Goal: Communication & Community: Answer question/provide support

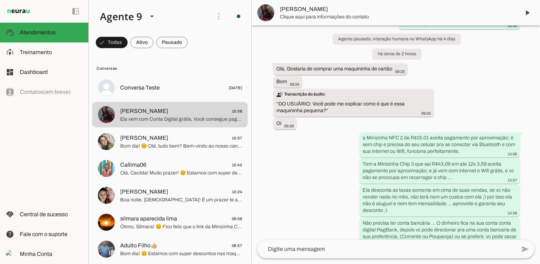
scroll to position [998, 0]
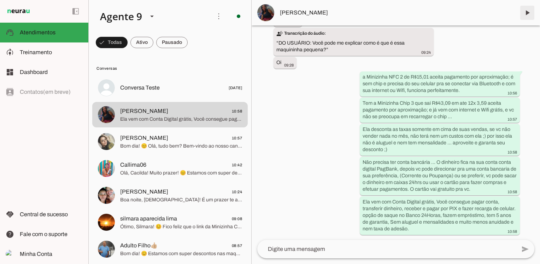
click at [524, 13] on span at bounding box center [527, 12] width 17 height 17
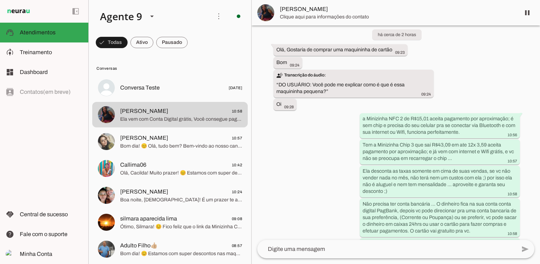
scroll to position [1014, 0]
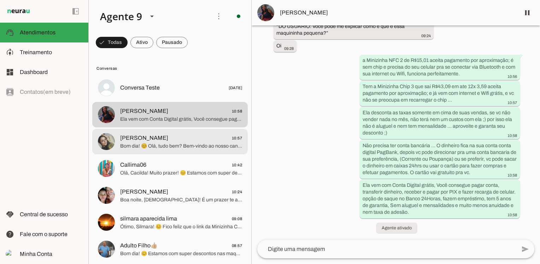
click at [167, 145] on span "Bom dia! 😊 Olá, tudo bem? Bem-vindo ao nosso canal de vendas, meu nome é [PERSO…" at bounding box center [181, 145] width 122 height 7
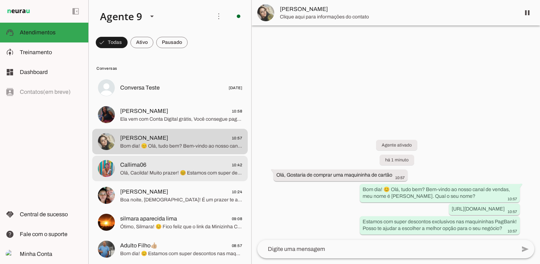
click at [167, 166] on span "Callima06 10:42" at bounding box center [181, 165] width 122 height 9
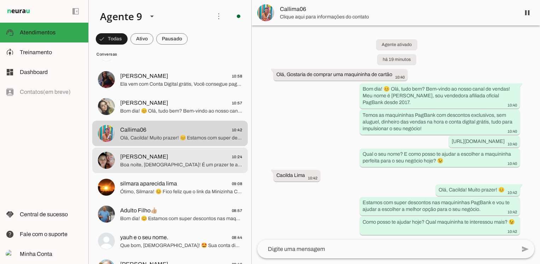
scroll to position [35, 0]
click at [167, 166] on span "Boa noite, [DEMOGRAPHIC_DATA]! É um prazer te atender. 😊 Como posso te ajudar a…" at bounding box center [181, 164] width 122 height 7
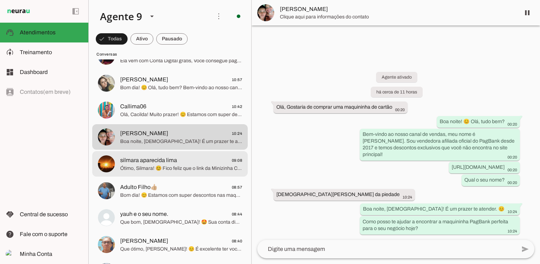
scroll to position [71, 0]
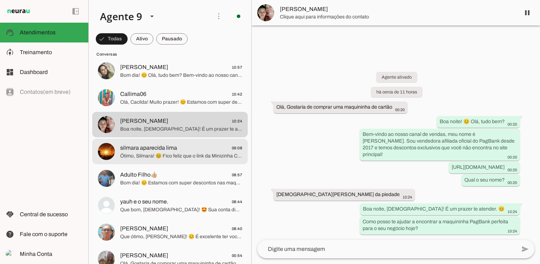
click at [161, 152] on span "Ótimo, Silmara! 😊 Fico feliz que o link da Minizinha Chip 3 deu certo. Ela é pe…" at bounding box center [181, 155] width 122 height 7
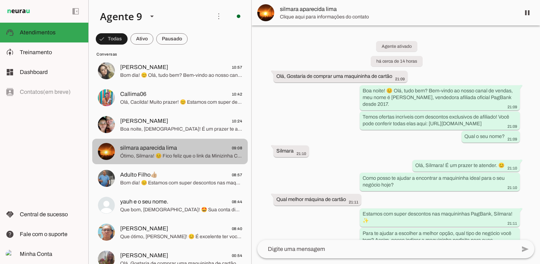
scroll to position [1277, 0]
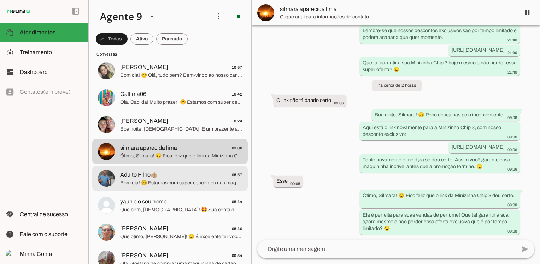
click at [141, 175] on span "Adulto Filho👍🏼" at bounding box center [138, 174] width 37 height 8
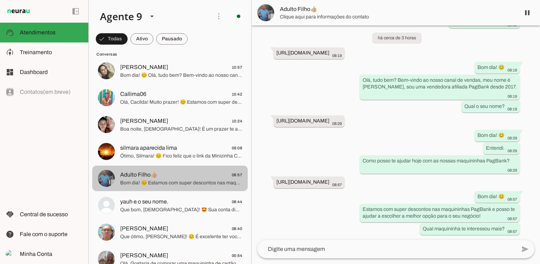
scroll to position [106, 0]
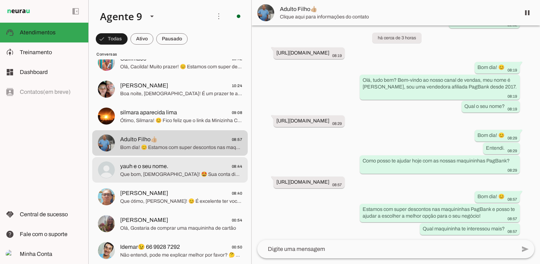
click at [140, 175] on span "Que bom, [DEMOGRAPHIC_DATA]! 🤩 Sua conta digital PagBank garante dinheiro segur…" at bounding box center [181, 174] width 122 height 7
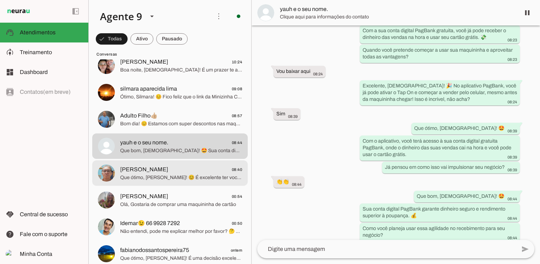
scroll to position [141, 0]
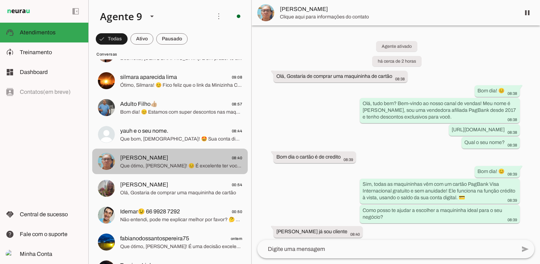
scroll to position [70, 0]
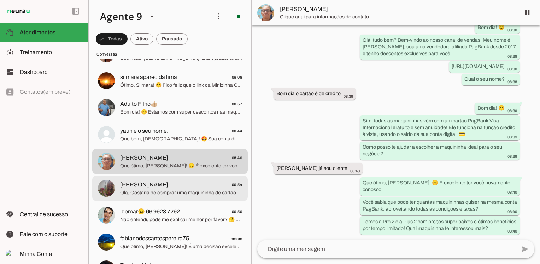
click at [141, 188] on span "[PERSON_NAME]" at bounding box center [144, 184] width 48 height 8
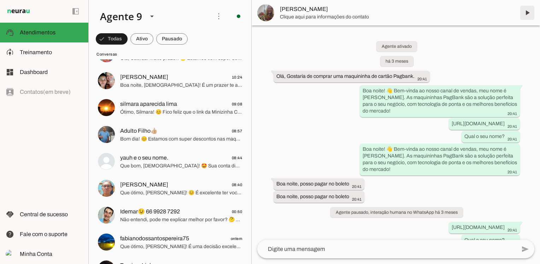
click at [529, 13] on span at bounding box center [527, 12] width 17 height 17
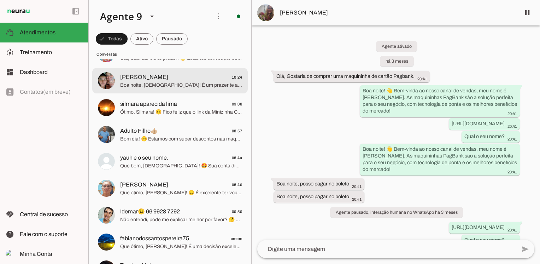
click at [161, 83] on span "Boa noite, [DEMOGRAPHIC_DATA]! É um prazer te atender. 😊 Como posso te ajudar a…" at bounding box center [181, 85] width 122 height 7
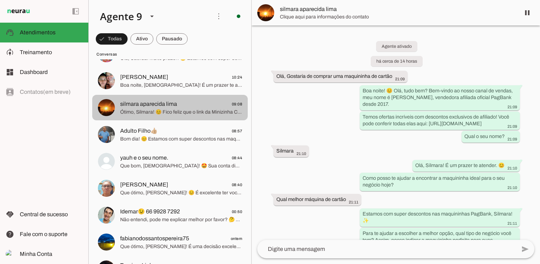
scroll to position [1277, 0]
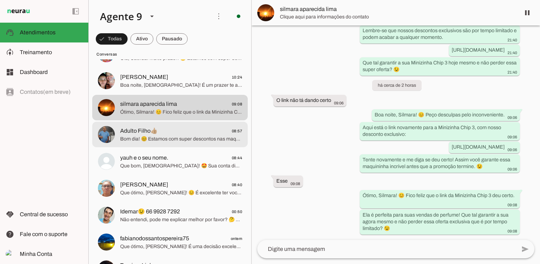
click at [170, 133] on span "Adulto Filho👍🏼 08:57" at bounding box center [181, 131] width 122 height 9
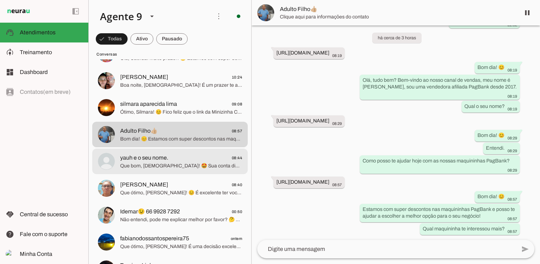
click at [173, 159] on span "yauh e o seu nome. 08:44" at bounding box center [181, 157] width 122 height 9
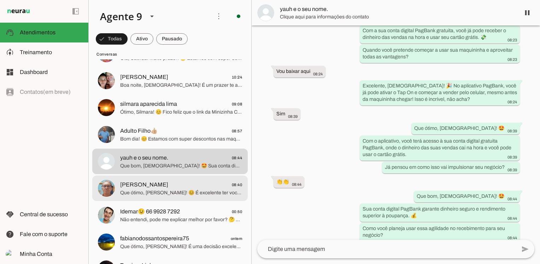
click at [175, 186] on span "[PERSON_NAME] 08:40" at bounding box center [181, 184] width 122 height 9
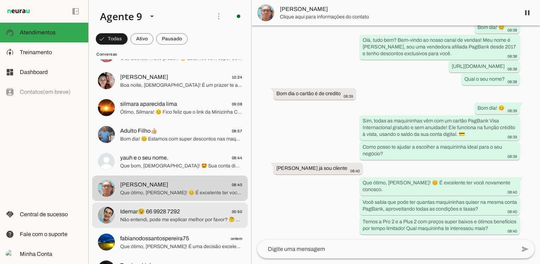
scroll to position [70, 0]
click at [177, 214] on span "Idemar😉 66 9928 7292" at bounding box center [150, 211] width 60 height 8
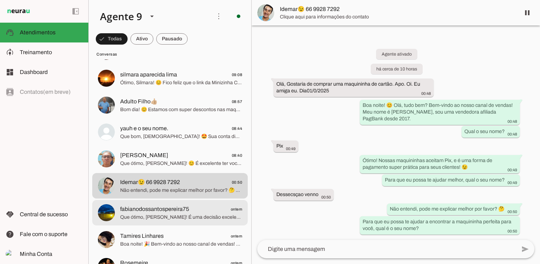
scroll to position [177, 0]
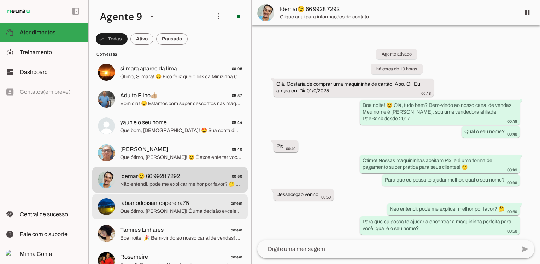
click at [178, 211] on span "Que ótimo, [PERSON_NAME]! É uma decisão excelente. 😉 Essa promoção exclusiva es…" at bounding box center [181, 211] width 122 height 7
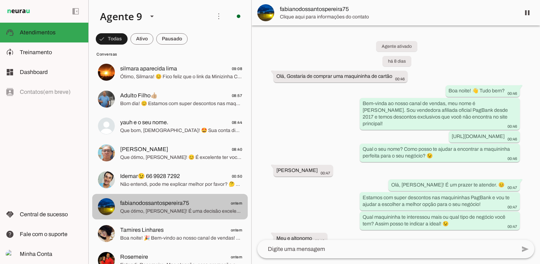
scroll to position [636, 0]
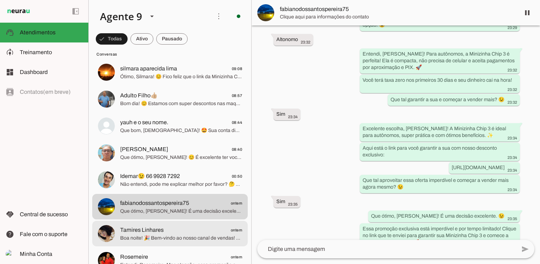
click at [182, 229] on span "Tamires Linhares ontem" at bounding box center [181, 230] width 122 height 9
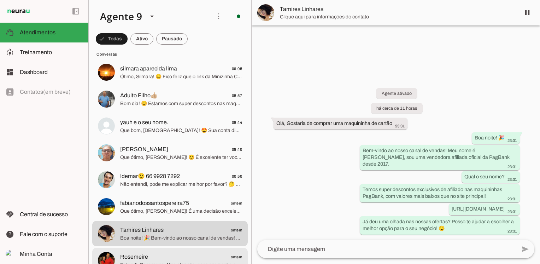
scroll to position [212, 0]
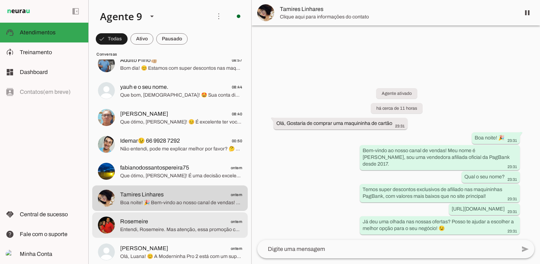
click at [182, 229] on span "Entendi, Rosemeire. Mas atenção, essa promoção com desconto exclusivo para a Mi…" at bounding box center [181, 229] width 122 height 7
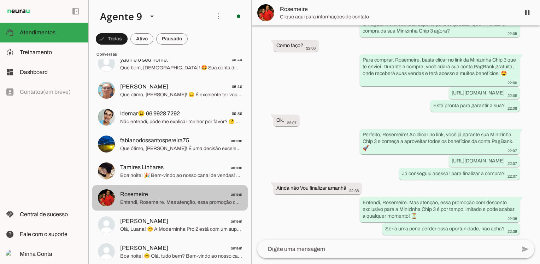
scroll to position [248, 0]
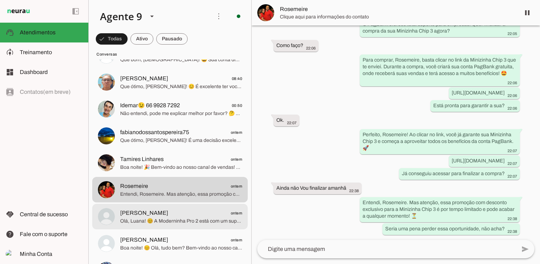
click at [182, 220] on span "Olá, Luana! 😊 A Moderninha Pro 2 está com um super desconto exclusivo para você…" at bounding box center [181, 220] width 122 height 7
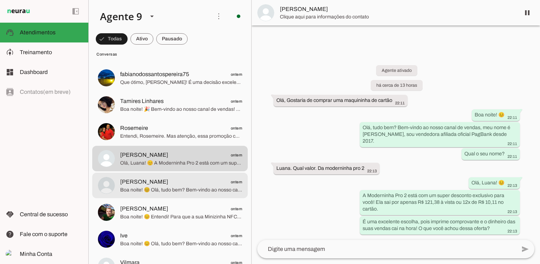
scroll to position [318, 0]
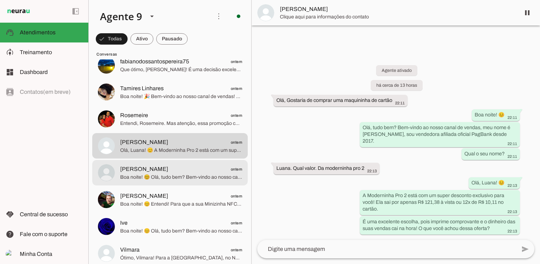
click at [181, 174] on span "Boa noite! 😊 Olá, tudo bem? Bem-vindo ao nosso canal de vendas, meu nome é [PER…" at bounding box center [181, 177] width 122 height 7
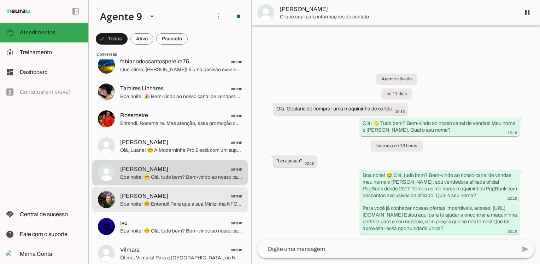
click at [183, 202] on span "Boa noite! 😊 Entendi! Para que a sua Minizinha NFC 2 chegue rapidinho, é essenc…" at bounding box center [181, 203] width 122 height 7
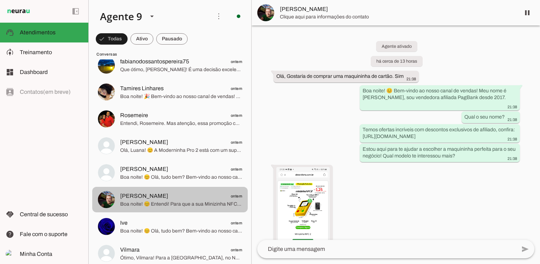
scroll to position [639, 0]
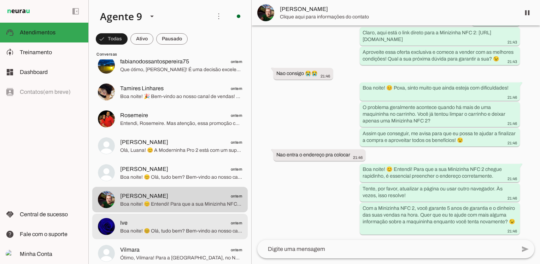
click at [184, 223] on span "Ive ontem" at bounding box center [181, 223] width 122 height 9
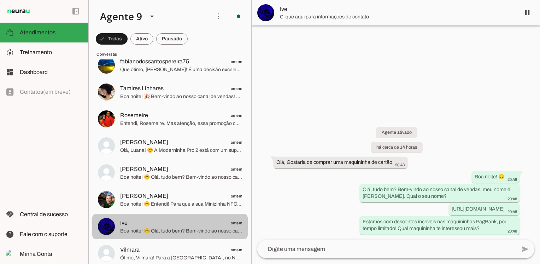
scroll to position [354, 0]
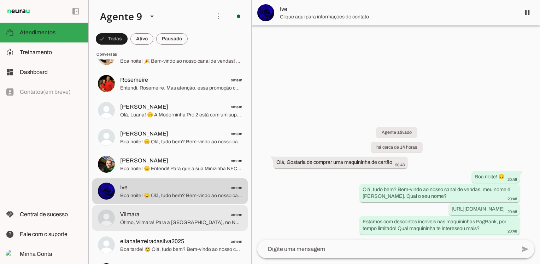
click at [184, 218] on span "Vilmara ontem" at bounding box center [181, 214] width 122 height 9
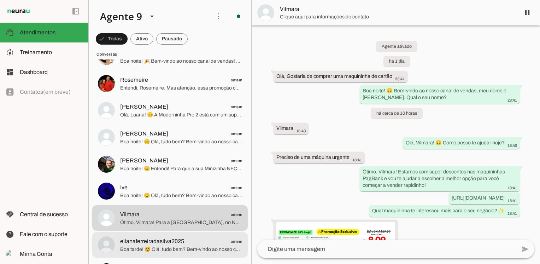
scroll to position [424, 0]
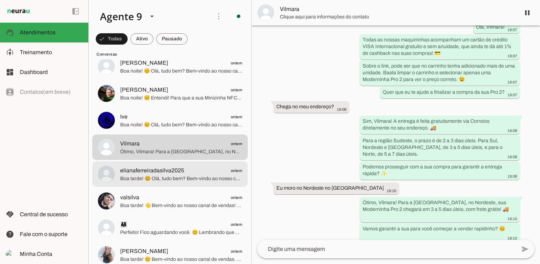
click at [175, 179] on span "Boa tarde! 😊 Olá, tudo bem? Bem-vindo ao nosso canal de vendas, meu nome é [PER…" at bounding box center [181, 178] width 122 height 7
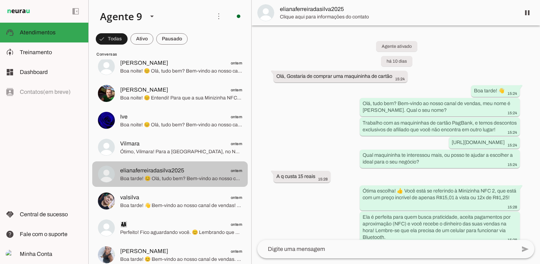
scroll to position [210, 0]
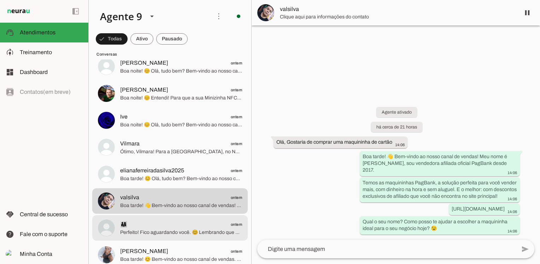
click at [169, 226] on span "👨‍👩‍👧 ontem" at bounding box center [181, 224] width 122 height 9
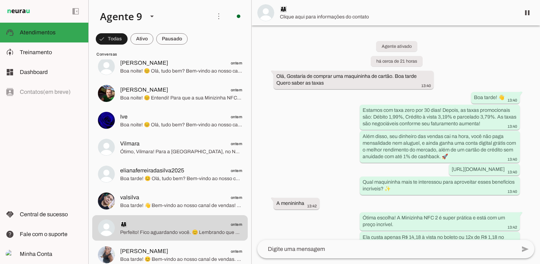
scroll to position [495, 0]
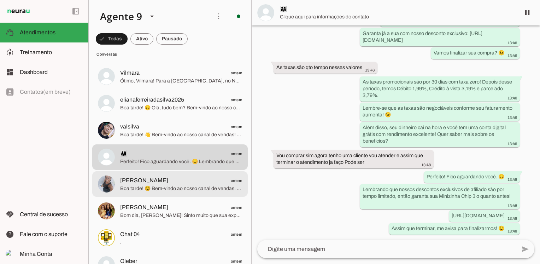
click at [157, 183] on span "[PERSON_NAME]" at bounding box center [144, 180] width 48 height 8
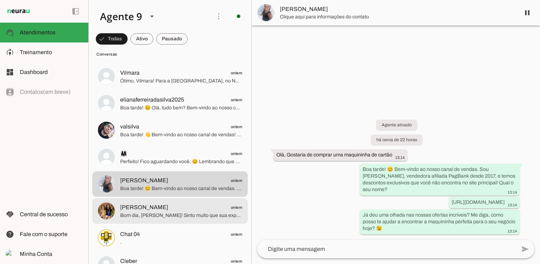
click at [169, 216] on span "Bom dia, [PERSON_NAME]! Sinto muito que sua experiência não esteja sendo a espe…" at bounding box center [181, 215] width 122 height 7
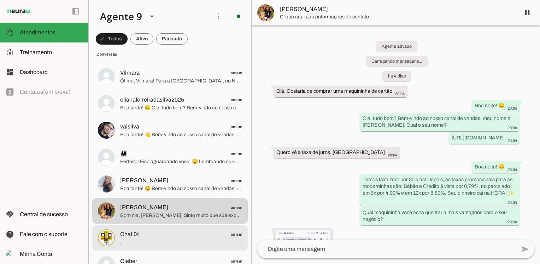
click at [167, 233] on span "Chat 04 ontem" at bounding box center [181, 234] width 122 height 9
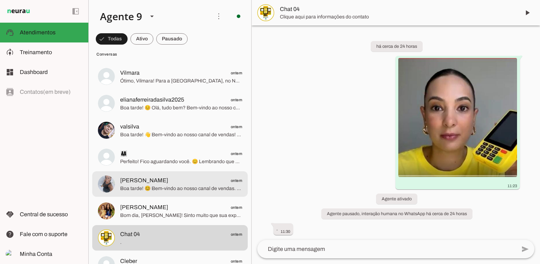
scroll to position [530, 0]
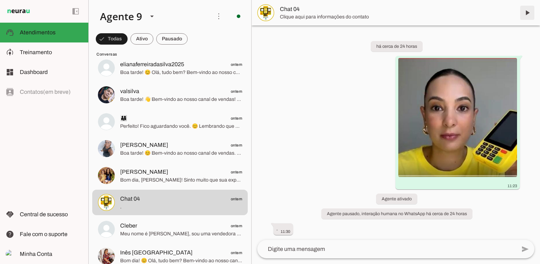
click at [525, 12] on span at bounding box center [527, 12] width 17 height 17
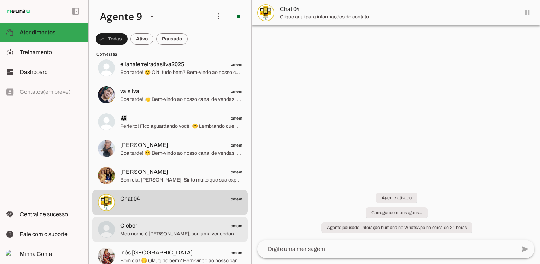
scroll to position [0, 0]
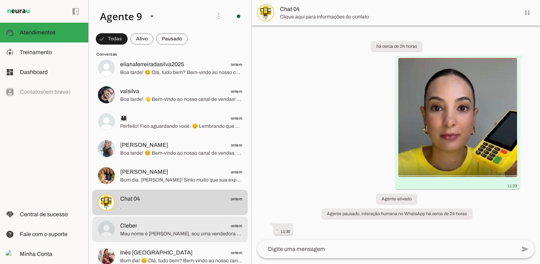
click at [146, 227] on span "Cleber ontem" at bounding box center [181, 225] width 122 height 9
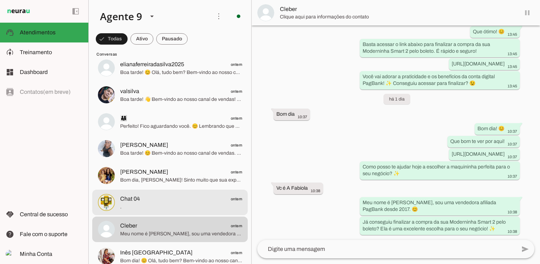
click at [155, 202] on span "Chat 04 ontem" at bounding box center [181, 198] width 122 height 9
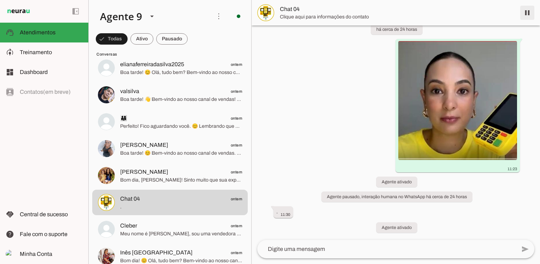
click at [529, 14] on span at bounding box center [527, 12] width 17 height 17
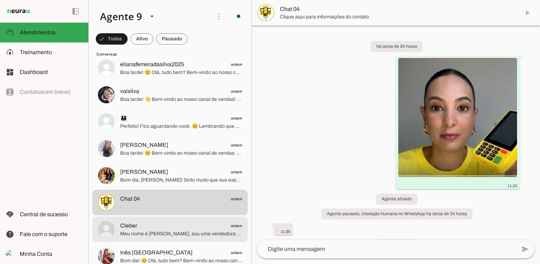
scroll to position [566, 0]
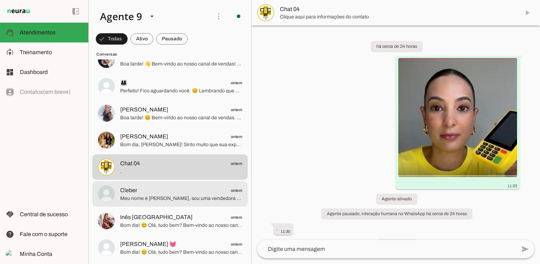
click at [164, 193] on span "Cleber ontem" at bounding box center [181, 190] width 122 height 9
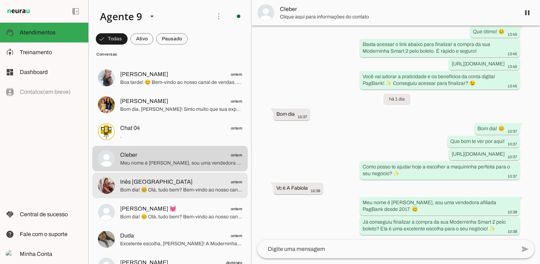
click at [173, 180] on span "Inês [GEOGRAPHIC_DATA] ontem" at bounding box center [181, 181] width 122 height 9
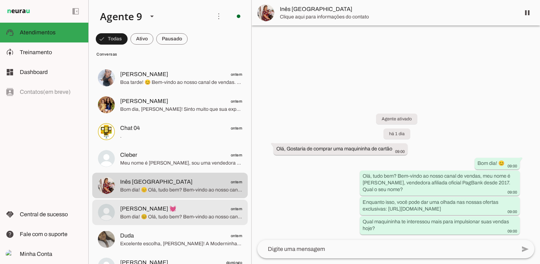
click at [174, 213] on span "Bom dia! 😊 Olá, tudo bem? Bem-vindo ao nosso canal de vendas, meu nome é [PERSO…" at bounding box center [181, 216] width 122 height 7
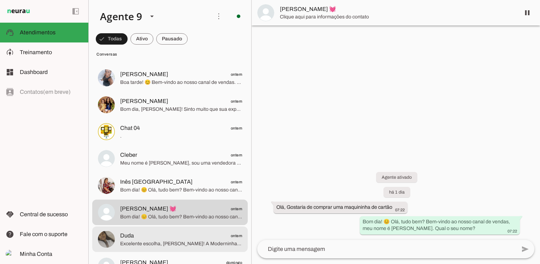
click at [176, 239] on span "Duda ontem" at bounding box center [181, 235] width 122 height 9
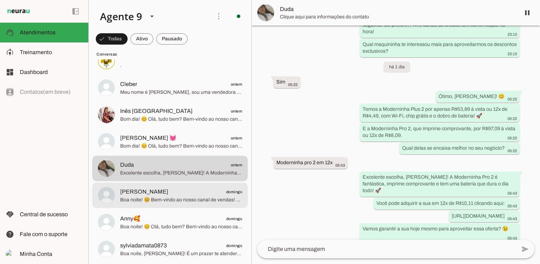
click at [154, 197] on span "Boa noite! 😊 Bem-vindo ao nosso canal de vendas! Meu nome é [PERSON_NAME]. Qual…" at bounding box center [181, 199] width 122 height 7
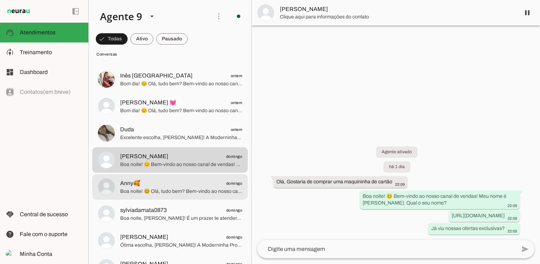
click at [151, 190] on span "Boa noite! 😊 Olá, tudo bem? Bem-vindo ao nosso canal de vendas! Meu nome é [PER…" at bounding box center [181, 191] width 122 height 7
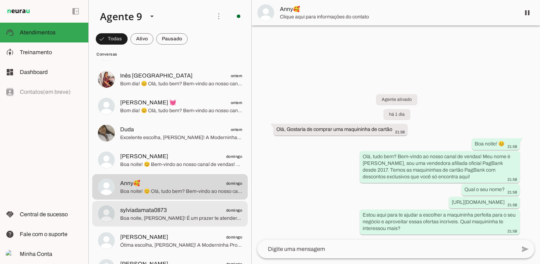
click at [162, 214] on span "sylviadamata0873" at bounding box center [143, 210] width 47 height 8
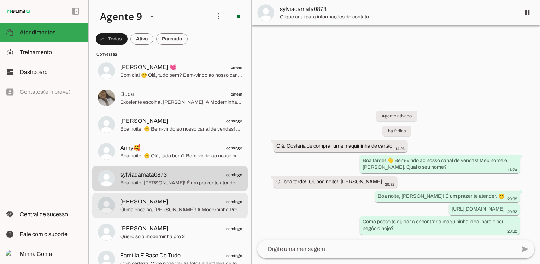
click at [161, 209] on span "Ótima escolha, [PERSON_NAME]! A Moderninha Pro 2 é realmente fantástica, imprim…" at bounding box center [181, 209] width 122 height 7
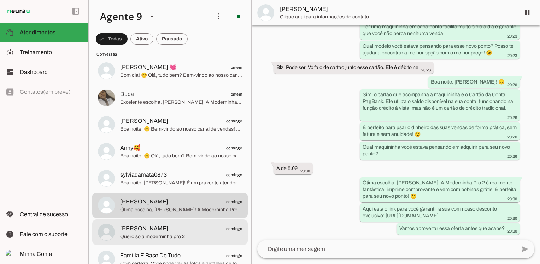
click at [162, 228] on span "[PERSON_NAME] domingo" at bounding box center [181, 228] width 122 height 9
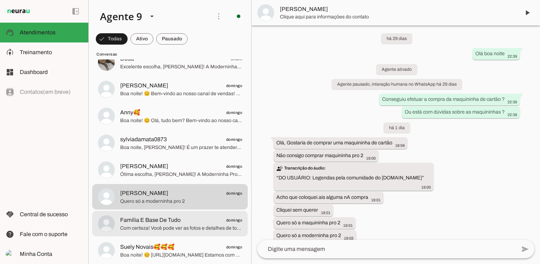
click at [162, 227] on span "Com certeza! Você pode ver as fotos e detalhes de todas as nossas maquininhas n…" at bounding box center [181, 228] width 122 height 7
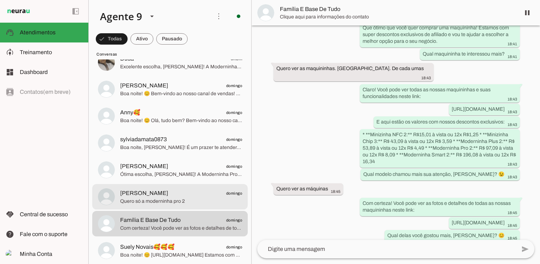
click at [160, 203] on span "Quero só a moderninha pro 2" at bounding box center [181, 201] width 122 height 7
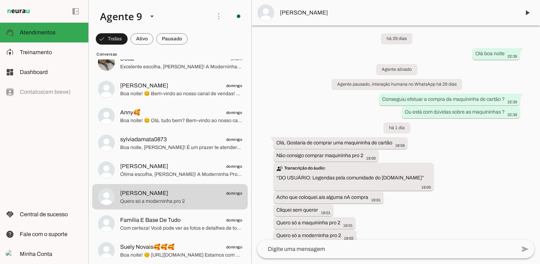
click at [301, 12] on span "[PERSON_NAME]" at bounding box center [397, 12] width 235 height 8
